Goal: Find specific fact: Find specific fact

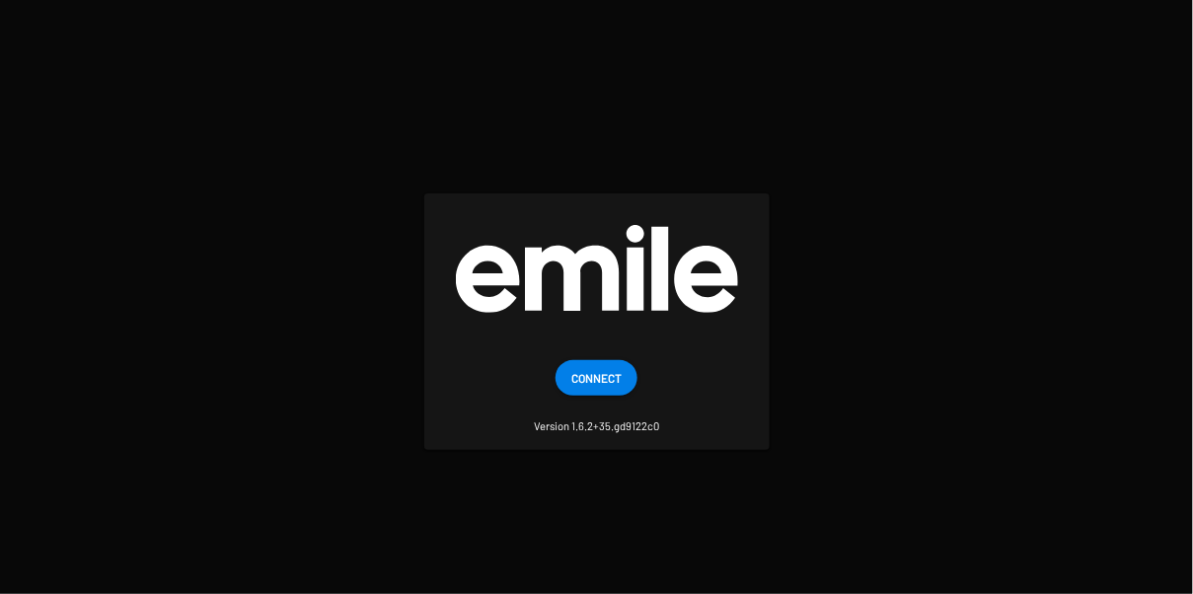
click at [581, 358] on mat-card "Connect Version 1.6.2+35.gd9122c0" at bounding box center [596, 321] width 345 height 256
click at [581, 371] on span "Connect" at bounding box center [597, 378] width 50 height 36
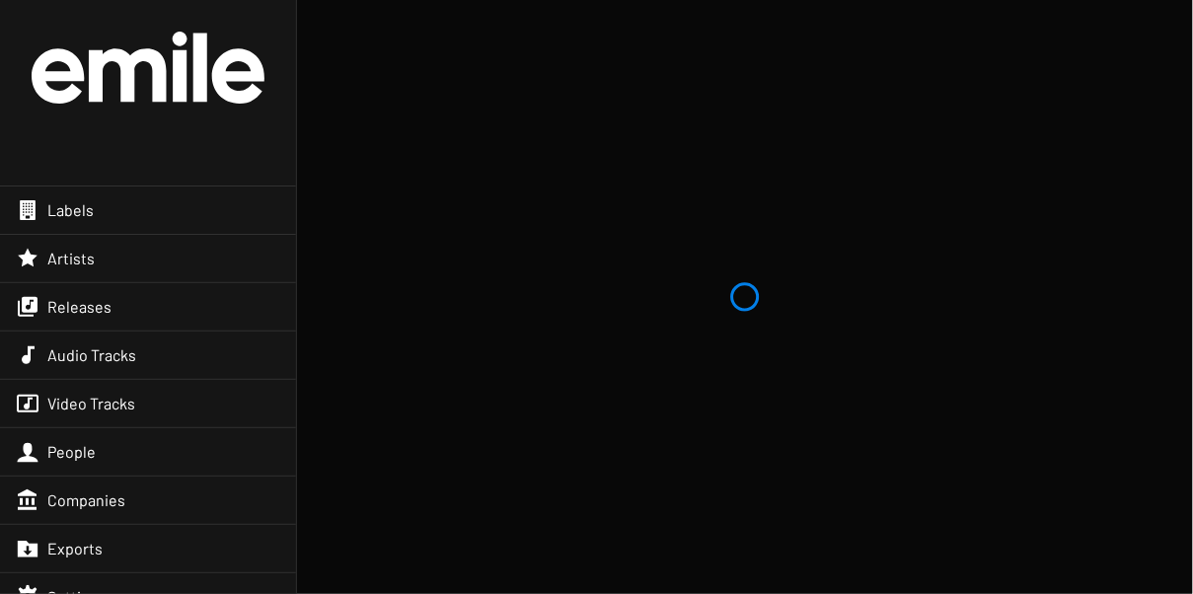
click at [177, 292] on div "Releases" at bounding box center [148, 306] width 296 height 47
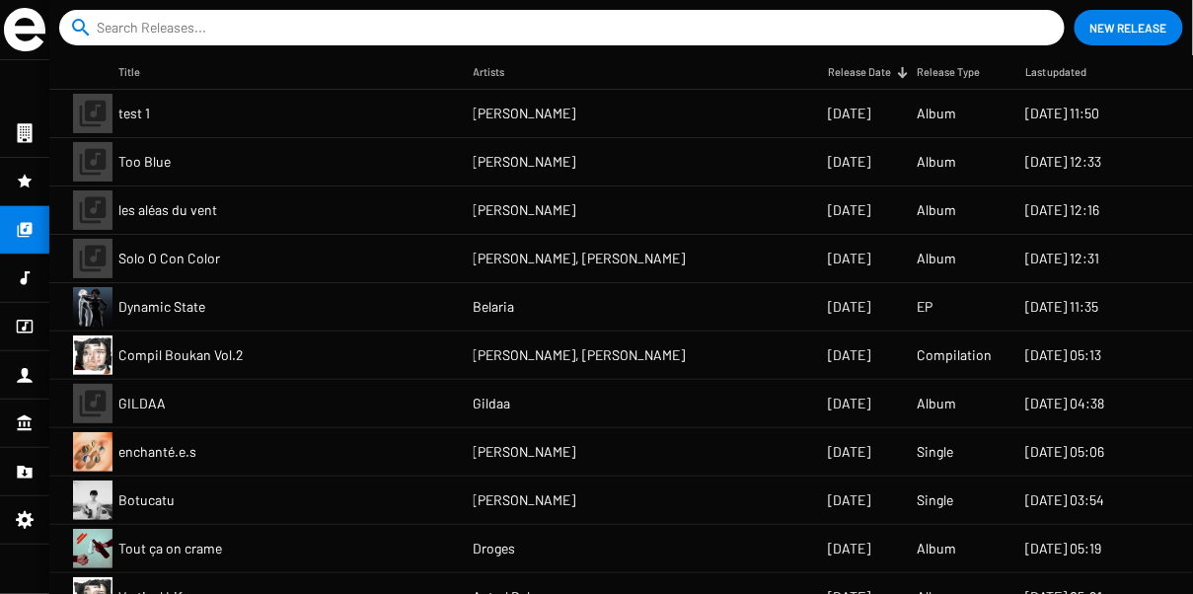
click at [362, 25] on input at bounding box center [566, 28] width 939 height 36
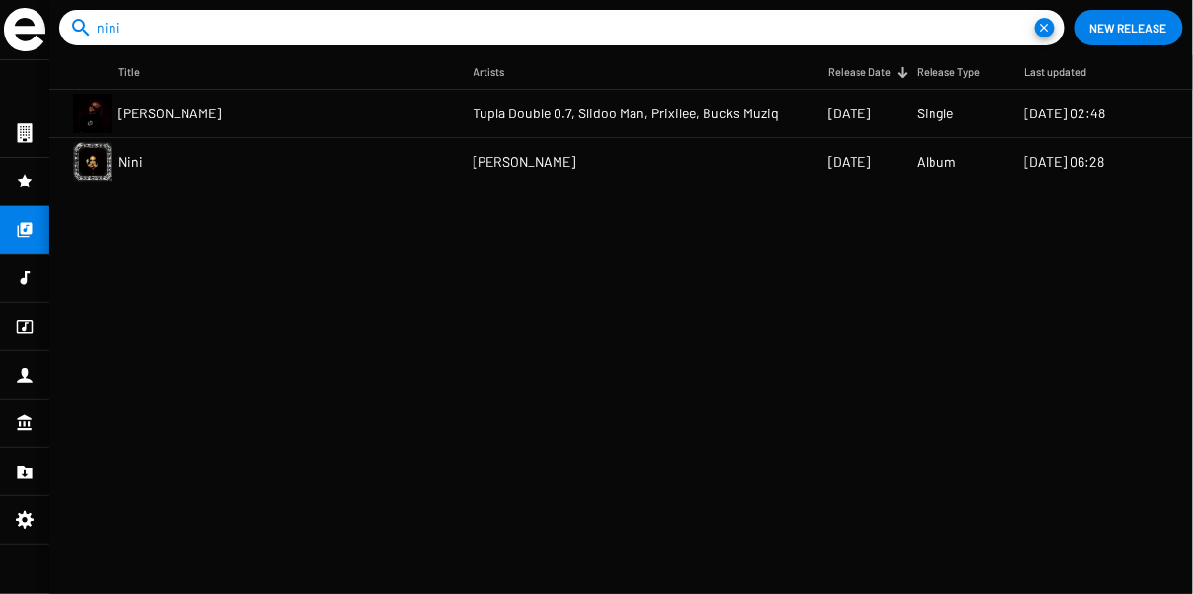
type input "nini"
click at [194, 152] on mat-cell "Nini" at bounding box center [295, 161] width 355 height 47
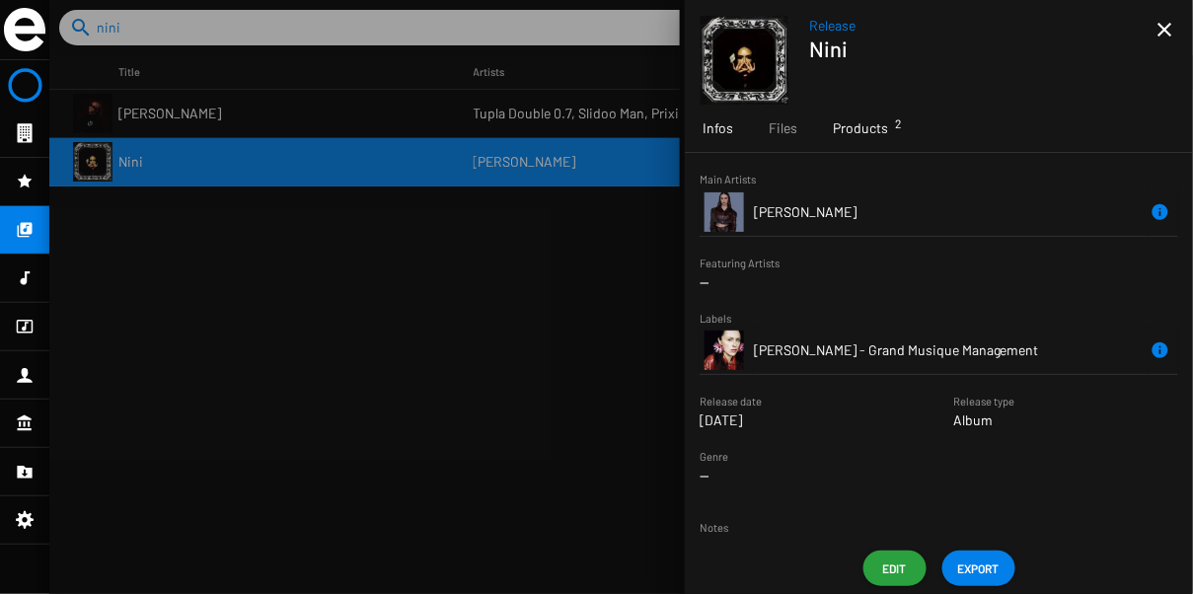
click at [877, 142] on div "Products 2" at bounding box center [860, 128] width 91 height 47
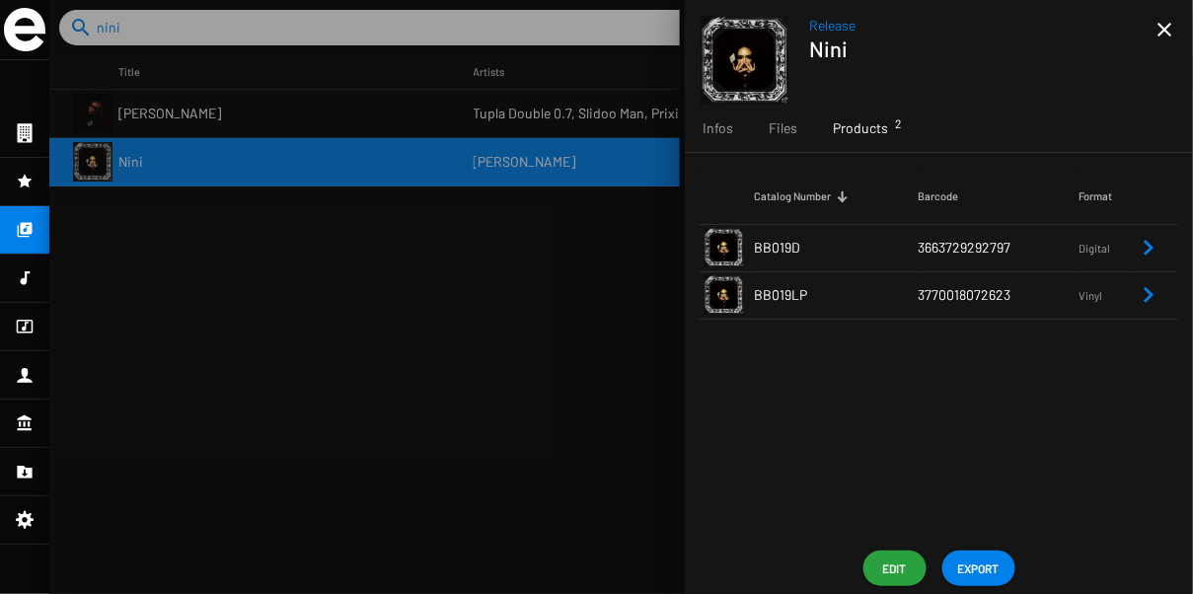
click at [892, 242] on td "BB019D" at bounding box center [836, 247] width 164 height 47
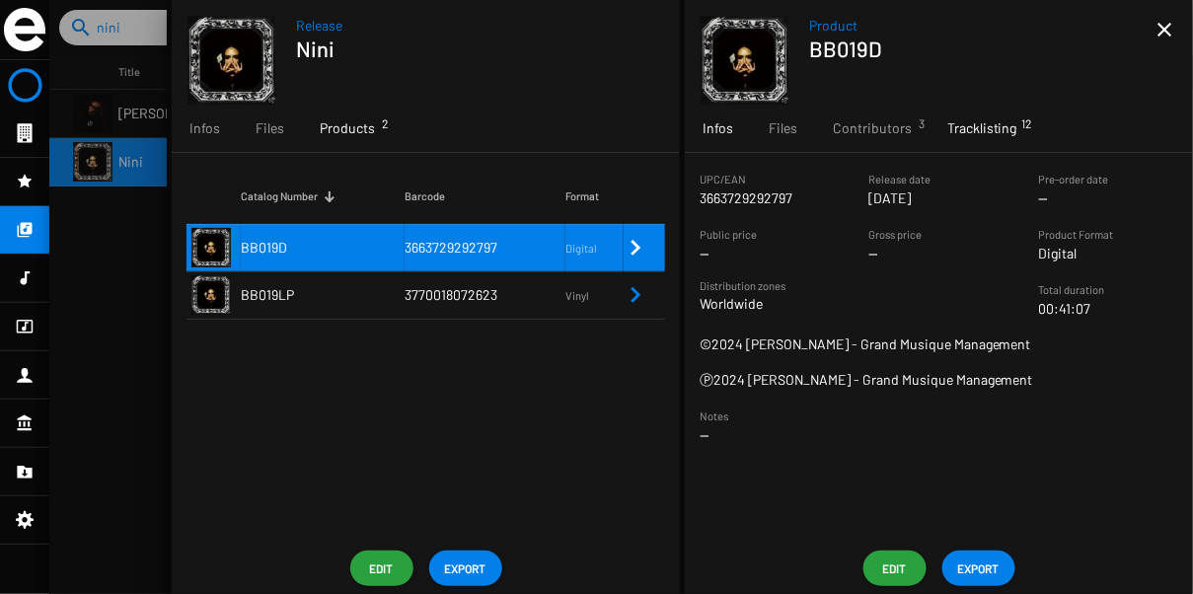
click at [979, 131] on span "Tracklisting 12" at bounding box center [983, 128] width 70 height 20
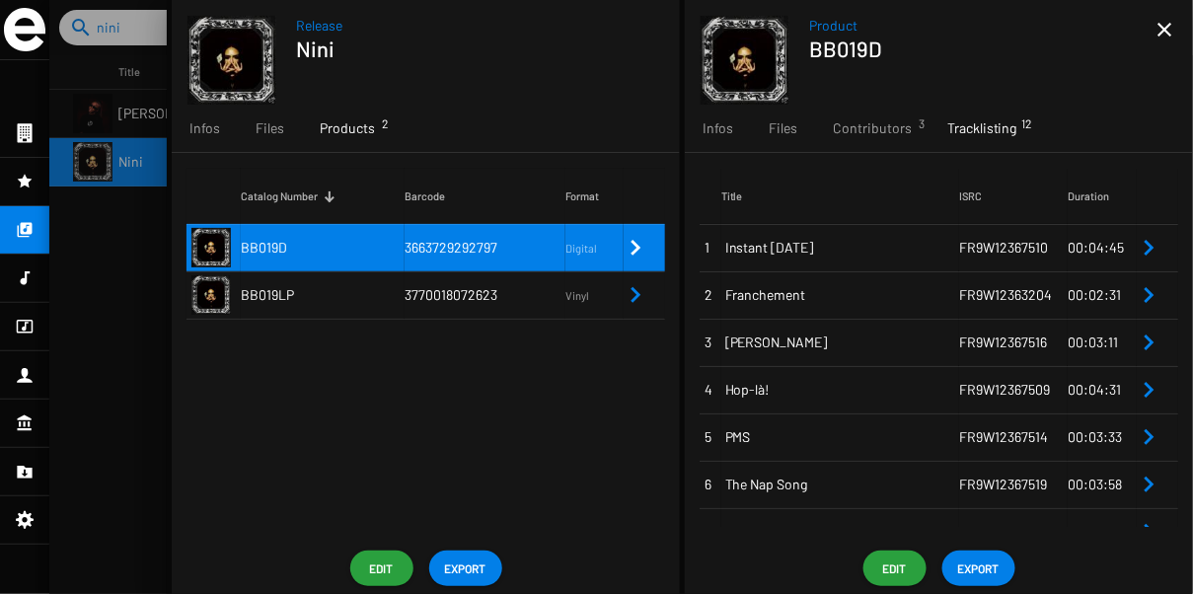
click at [942, 241] on span "Instant [DATE]" at bounding box center [843, 248] width 234 height 20
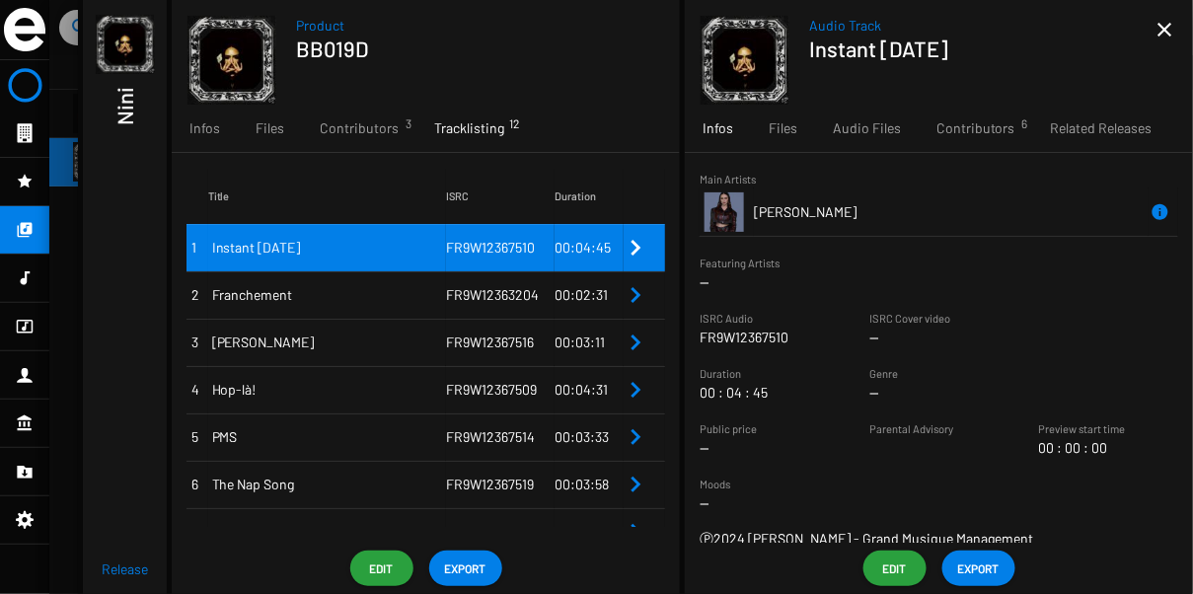
drag, startPoint x: 955, startPoint y: 250, endPoint x: 1031, endPoint y: 251, distance: 75.0
click at [1031, 251] on app-overview-base "Product BB019D Infos Files Contributors 3 Tracklisting 12 Media 1 Title ISRC Du…" at bounding box center [680, 297] width 1027 height 594
click at [742, 339] on p "FR9W12367510" at bounding box center [744, 338] width 89 height 20
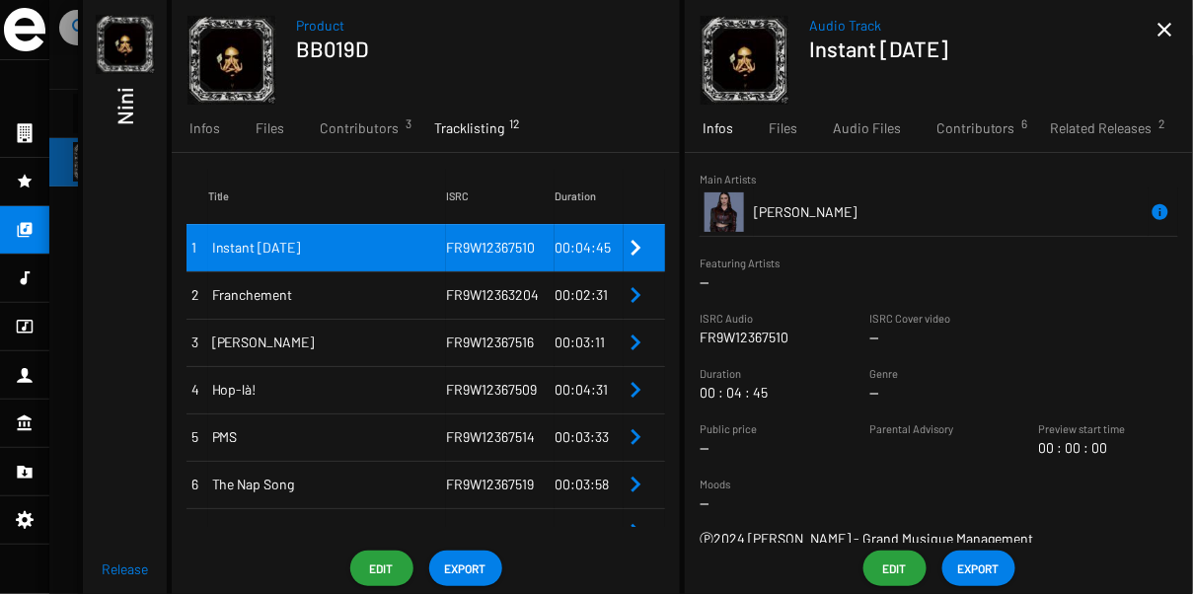
copy div "FR9W12367510"
